Goal: Information Seeking & Learning: Learn about a topic

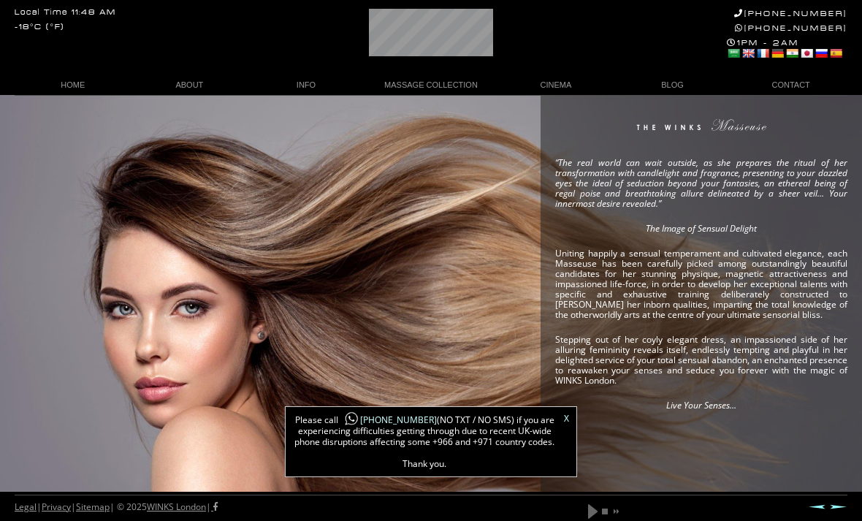
click at [691, 400] on em "Live Your Senses…" at bounding box center [701, 405] width 70 height 12
click at [713, 409] on em "Live Your Senses…" at bounding box center [701, 405] width 70 height 12
click at [437, 310] on div "“The real world can wait outside, as she prepares the ritual of her transformat…" at bounding box center [431, 293] width 862 height 397
click at [568, 421] on link "X" at bounding box center [566, 418] width 5 height 9
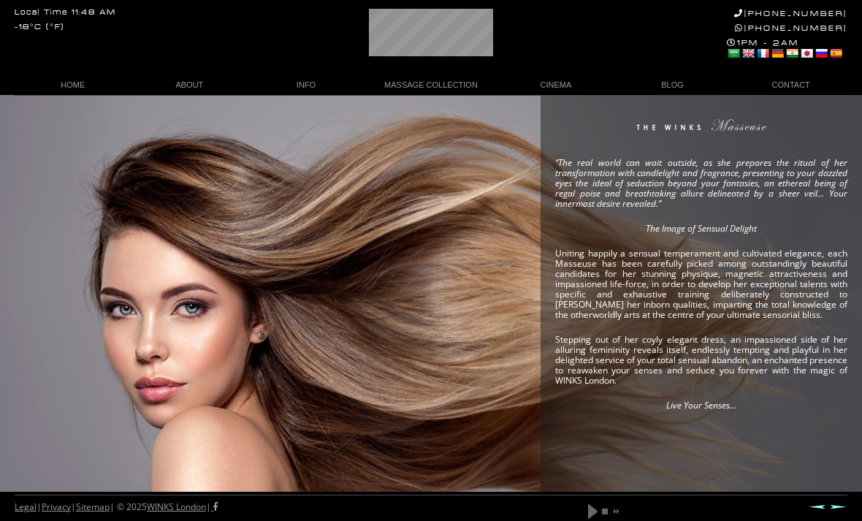
click at [48, 202] on div "“The real world can wait outside, as she prepares the ritual of her transformat…" at bounding box center [431, 293] width 862 height 397
click at [36, 180] on div "“The real world can wait outside, as she prepares the ritual of her transformat…" at bounding box center [431, 293] width 862 height 397
click at [39, 178] on div "“The real world can wait outside, as she prepares the ritual of her transformat…" at bounding box center [431, 293] width 862 height 397
click at [45, 171] on div "“The real world can wait outside, as she prepares the ritual of her transformat…" at bounding box center [431, 293] width 862 height 397
click at [592, 511] on link "play" at bounding box center [593, 512] width 12 height 18
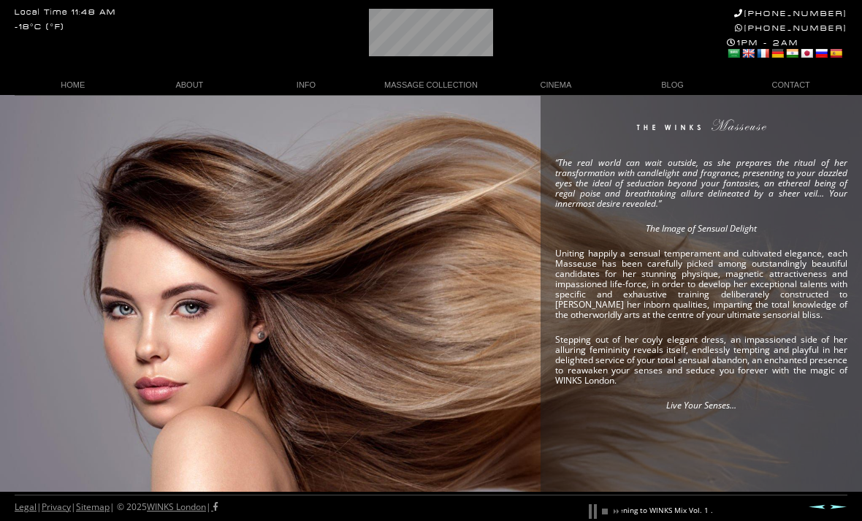
scroll to position [0, 136]
click at [591, 514] on link "pause" at bounding box center [593, 512] width 12 height 18
click at [88, 85] on link "HOME" at bounding box center [73, 85] width 117 height 20
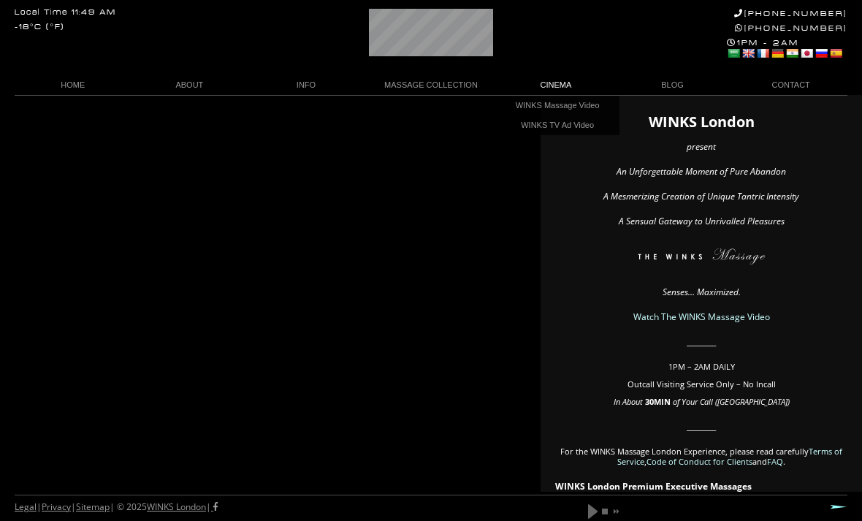
click at [579, 108] on link "WINKS Massage Video" at bounding box center [557, 106] width 124 height 20
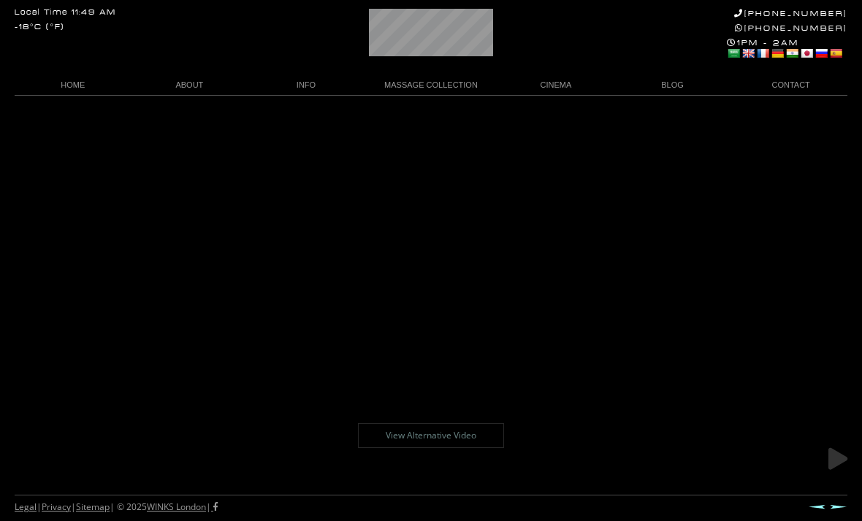
click at [835, 462] on link at bounding box center [838, 459] width 37 height 37
click at [835, 466] on link at bounding box center [838, 459] width 37 height 37
click at [452, 424] on link "View Alternative Video" at bounding box center [431, 435] width 146 height 25
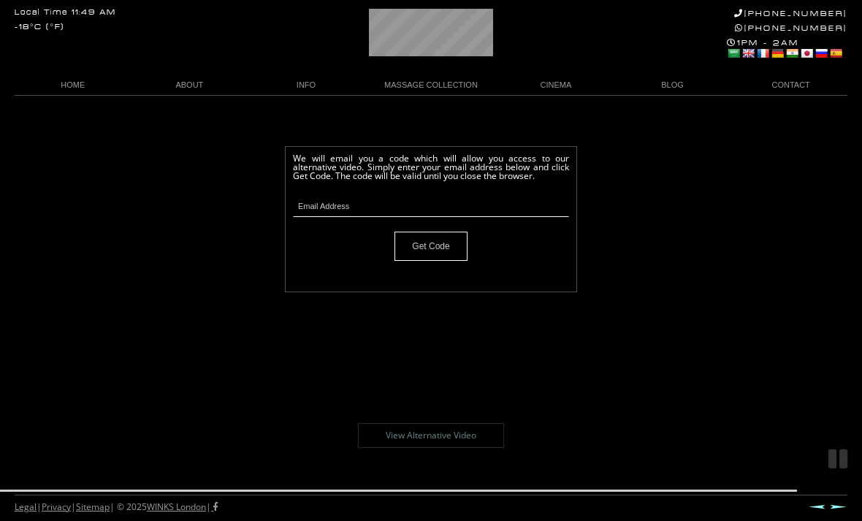
click at [540, 268] on div "We will email you a code which will allow you access to our alternative video. …" at bounding box center [431, 219] width 292 height 146
click at [439, 254] on input "Get Code" at bounding box center [431, 246] width 73 height 29
click at [640, 328] on body "Local Time 11:49 AM -18°C (°F) +44 (0)20 7118 7118 +44 788 959 8888 1PM - 2AM S…" at bounding box center [431, 308] width 862 height 426
click at [834, 462] on link at bounding box center [838, 459] width 37 height 37
click at [174, 123] on link "The WINKS Policy" at bounding box center [191, 125] width 124 height 20
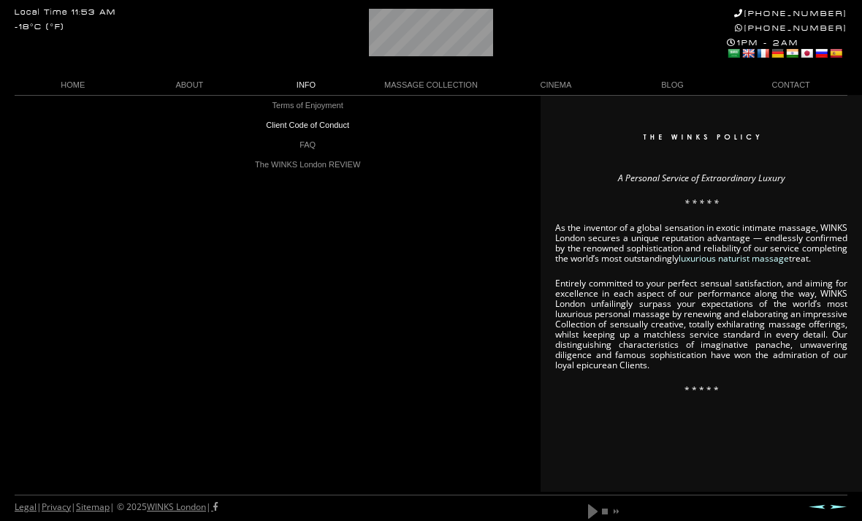
click at [332, 126] on link "Client Code of Conduct" at bounding box center [307, 125] width 124 height 20
